Goal: Find contact information: Find contact information

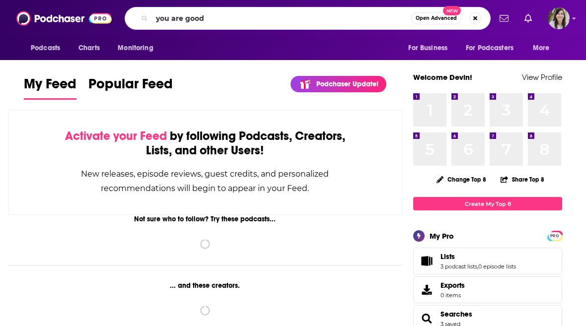
type input "you are good"
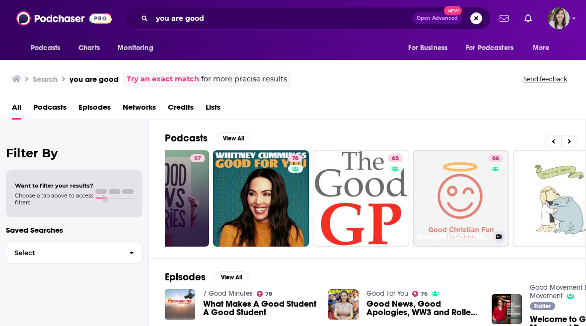
scroll to position [0, 480]
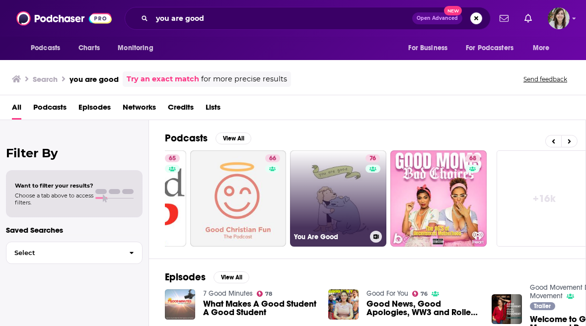
click at [331, 199] on link "76 You Are Good" at bounding box center [338, 198] width 96 height 96
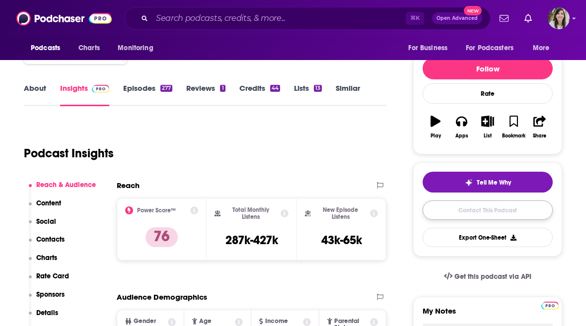
click at [444, 205] on link "Contact This Podcast" at bounding box center [487, 210] width 130 height 19
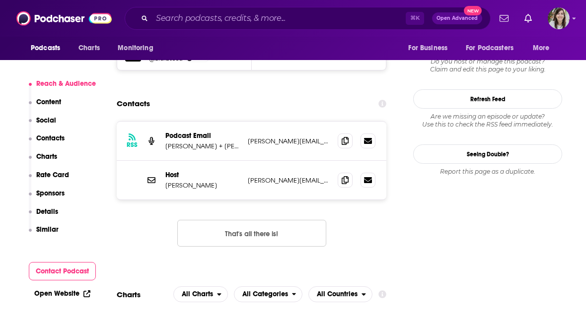
scroll to position [958, 0]
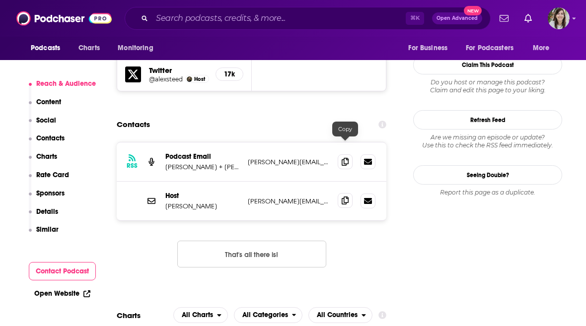
click at [340, 193] on span at bounding box center [345, 200] width 15 height 15
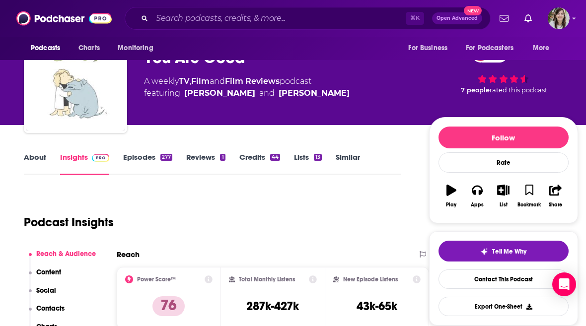
scroll to position [0, 0]
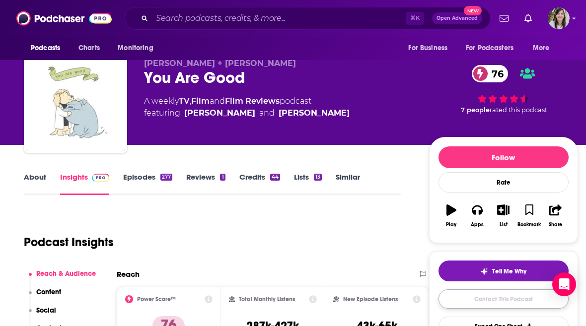
click at [487, 301] on link "Contact This Podcast" at bounding box center [503, 298] width 130 height 19
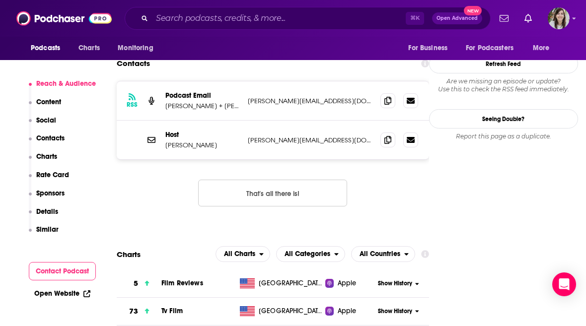
scroll to position [899, 0]
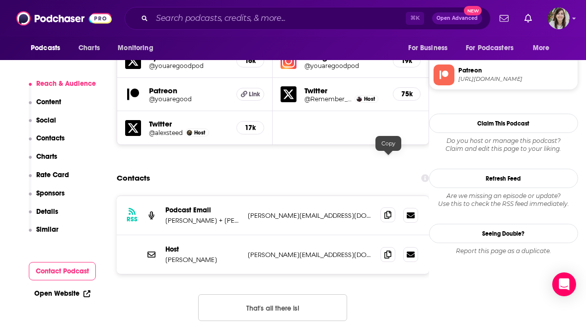
click at [394, 207] on span at bounding box center [387, 214] width 15 height 15
click at [385, 250] on icon at bounding box center [387, 254] width 7 height 8
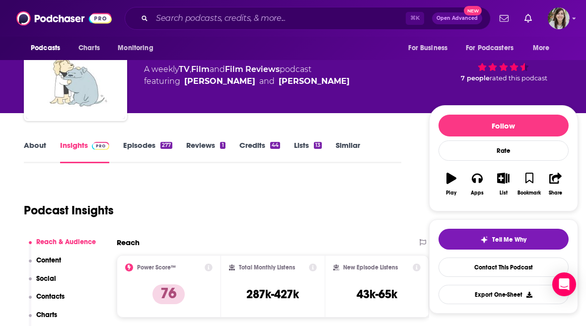
scroll to position [57, 0]
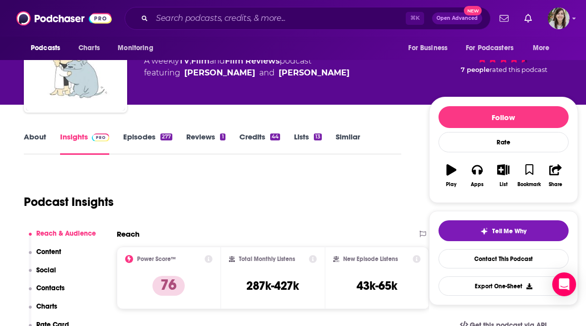
click at [145, 134] on link "Episodes 277" at bounding box center [147, 143] width 49 height 23
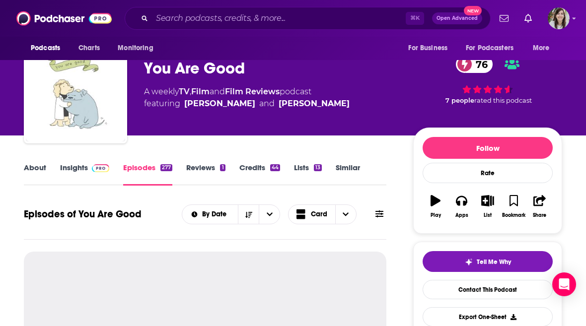
scroll to position [52, 0]
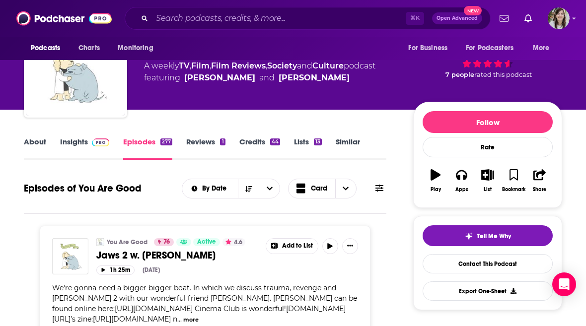
click at [376, 194] on button at bounding box center [379, 188] width 14 height 10
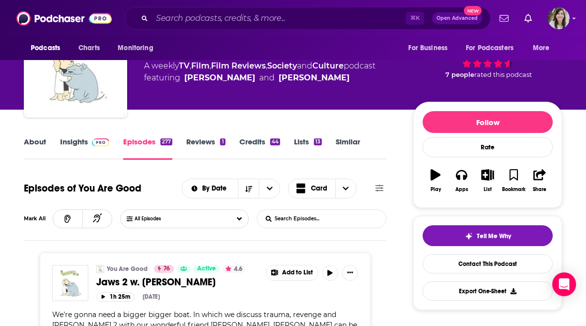
click at [317, 218] on input "List Search Input" at bounding box center [309, 219] width 104 height 18
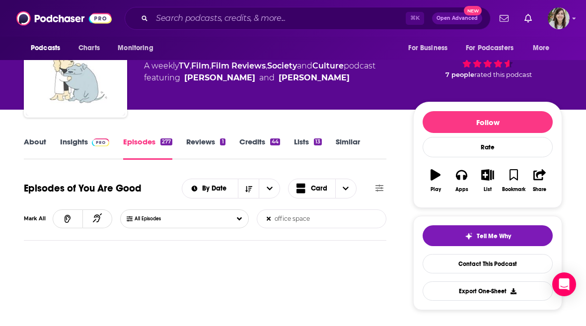
click at [330, 219] on input "office space" at bounding box center [309, 219] width 104 height 18
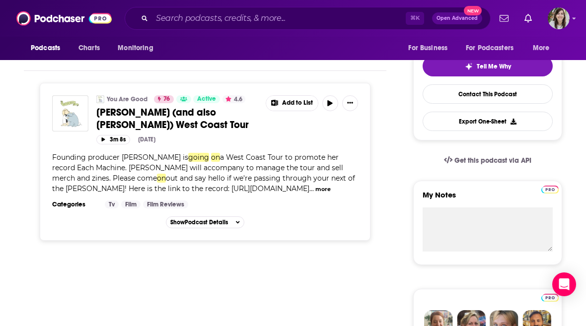
scroll to position [179, 0]
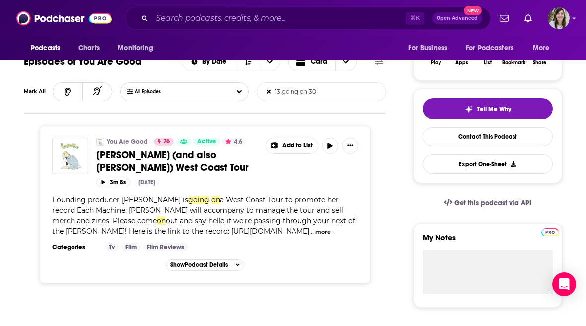
click at [327, 91] on input "13 going on 30" at bounding box center [309, 92] width 104 height 18
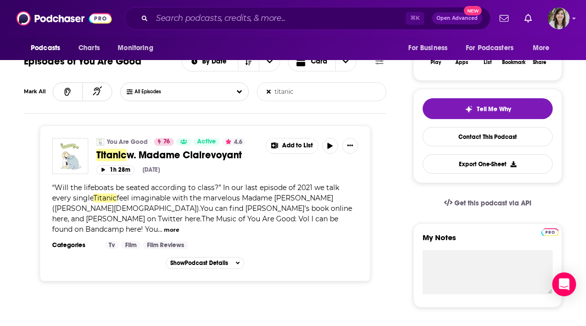
click at [314, 95] on input "titanic" at bounding box center [309, 92] width 104 height 18
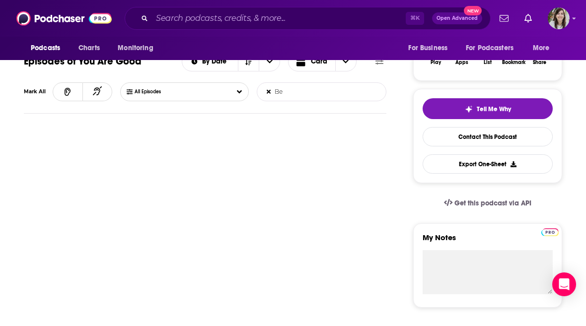
type input "B"
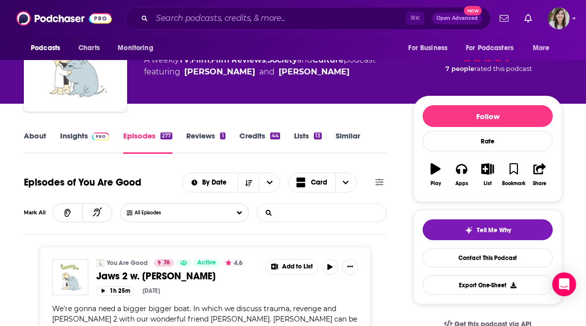
scroll to position [0, 0]
